Goal: Task Accomplishment & Management: Complete application form

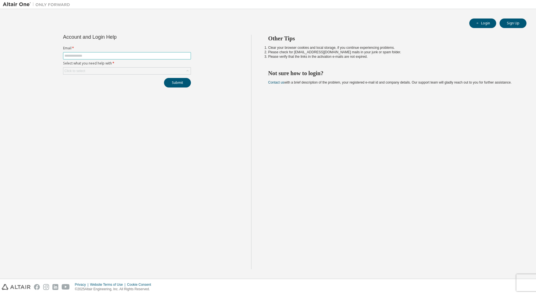
click at [75, 55] on input "text" at bounding box center [127, 56] width 125 height 4
type input "**********"
click at [93, 69] on div "Click to select" at bounding box center [126, 71] width 127 height 7
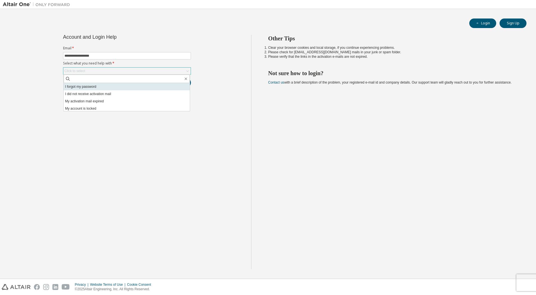
click at [80, 88] on li "I forgot my password" at bounding box center [127, 86] width 126 height 7
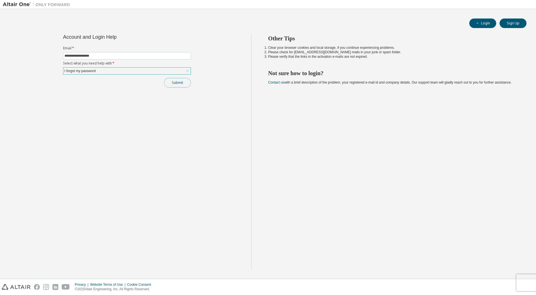
click at [174, 81] on button "Submit" at bounding box center [177, 83] width 27 height 10
click at [180, 81] on button "Submit" at bounding box center [177, 83] width 27 height 10
click at [112, 70] on div "I forgot my password" at bounding box center [126, 71] width 127 height 7
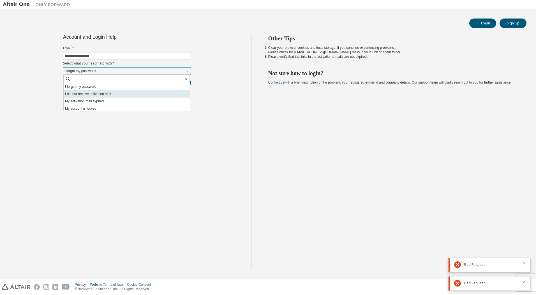
click at [109, 95] on li "I did not receive activation mail" at bounding box center [127, 93] width 126 height 7
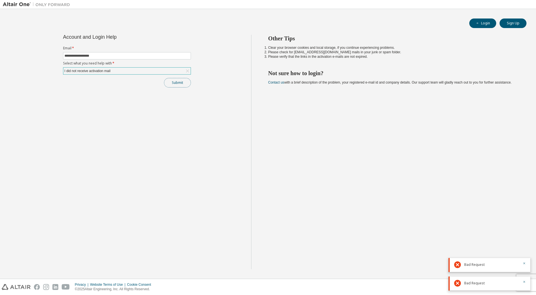
click at [177, 84] on button "Submit" at bounding box center [177, 83] width 27 height 10
click at [134, 69] on div "I did not receive activation mail" at bounding box center [126, 71] width 127 height 7
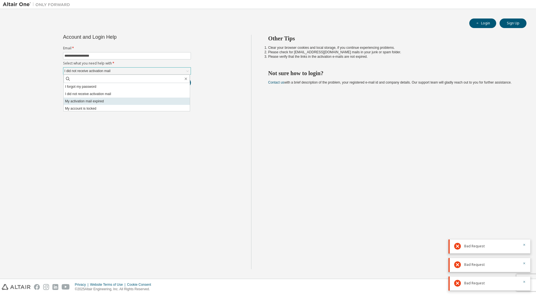
click at [97, 103] on li "My activation mail expired" at bounding box center [127, 101] width 126 height 7
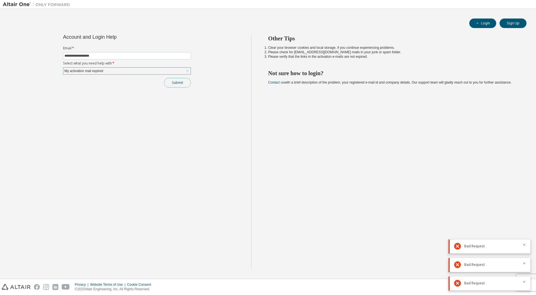
click at [177, 86] on button "Submit" at bounding box center [177, 83] width 27 height 10
click at [172, 85] on button "Submit" at bounding box center [177, 83] width 27 height 10
click at [110, 71] on div "My activation mail expired" at bounding box center [126, 71] width 127 height 7
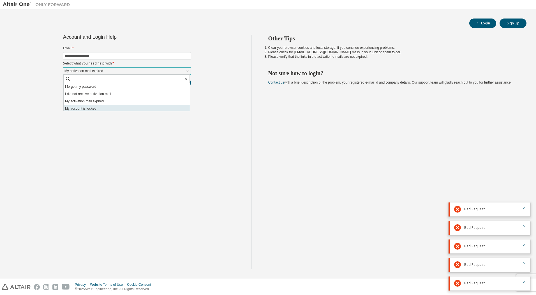
click at [88, 109] on li "My account is locked" at bounding box center [127, 108] width 126 height 7
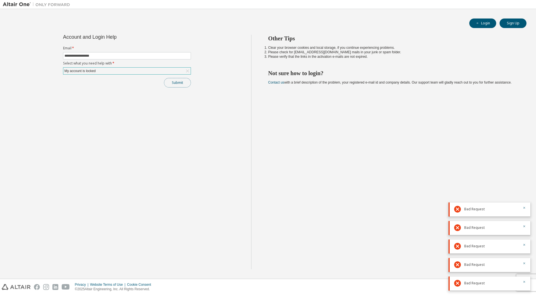
click at [188, 84] on button "Submit" at bounding box center [177, 83] width 27 height 10
click at [20, 2] on img at bounding box center [38, 5] width 70 height 6
